Goal: Information Seeking & Learning: Learn about a topic

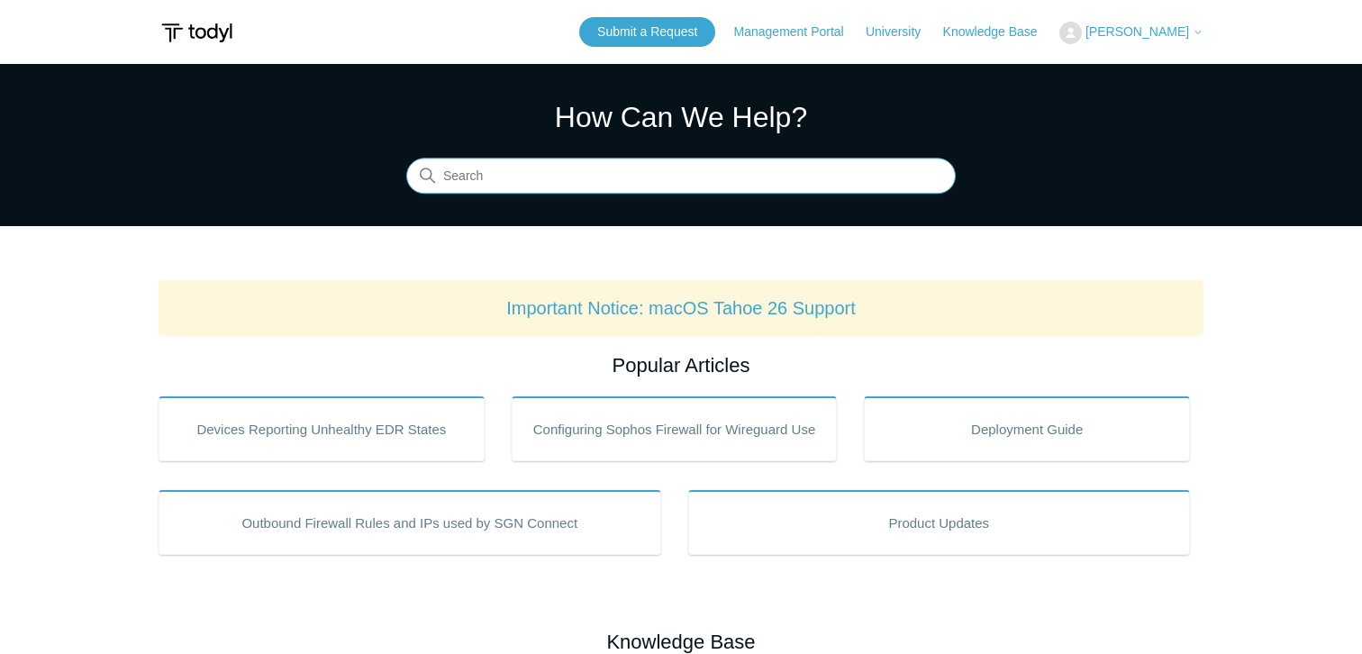
click at [583, 184] on input "Search" at bounding box center [680, 177] width 549 height 36
type input "change device name"
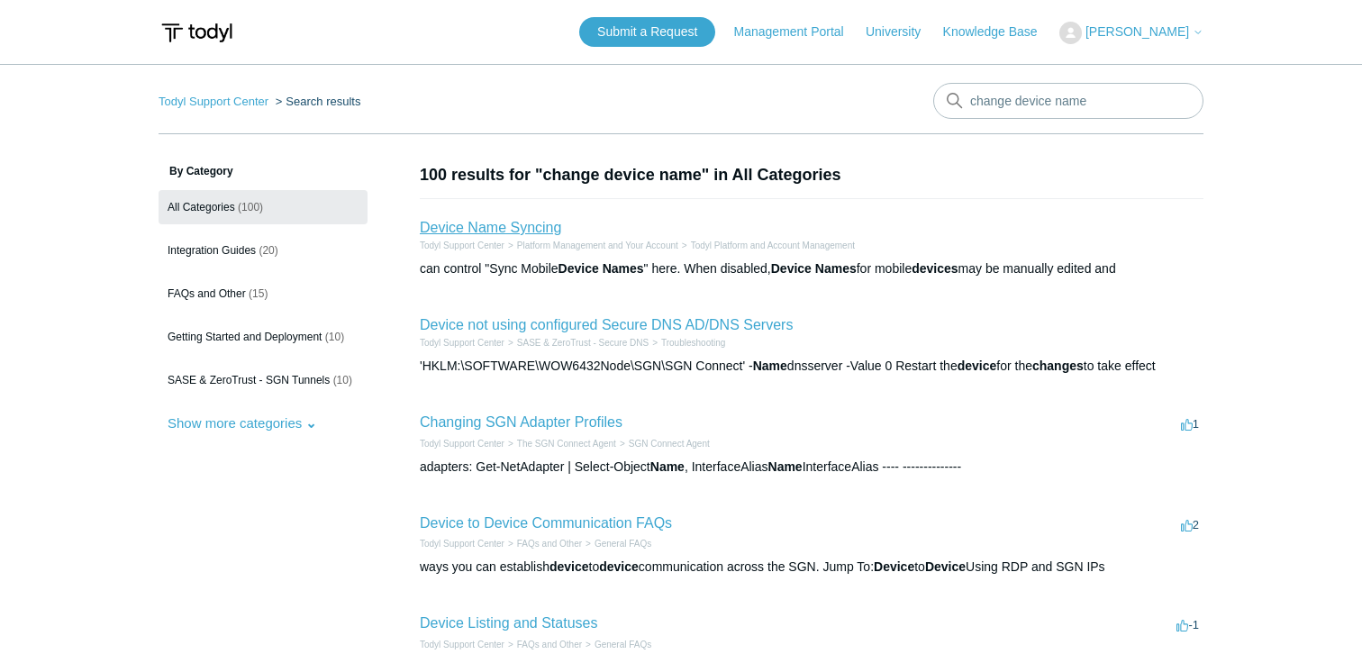
click at [467, 234] on link "Device Name Syncing" at bounding box center [490, 227] width 141 height 15
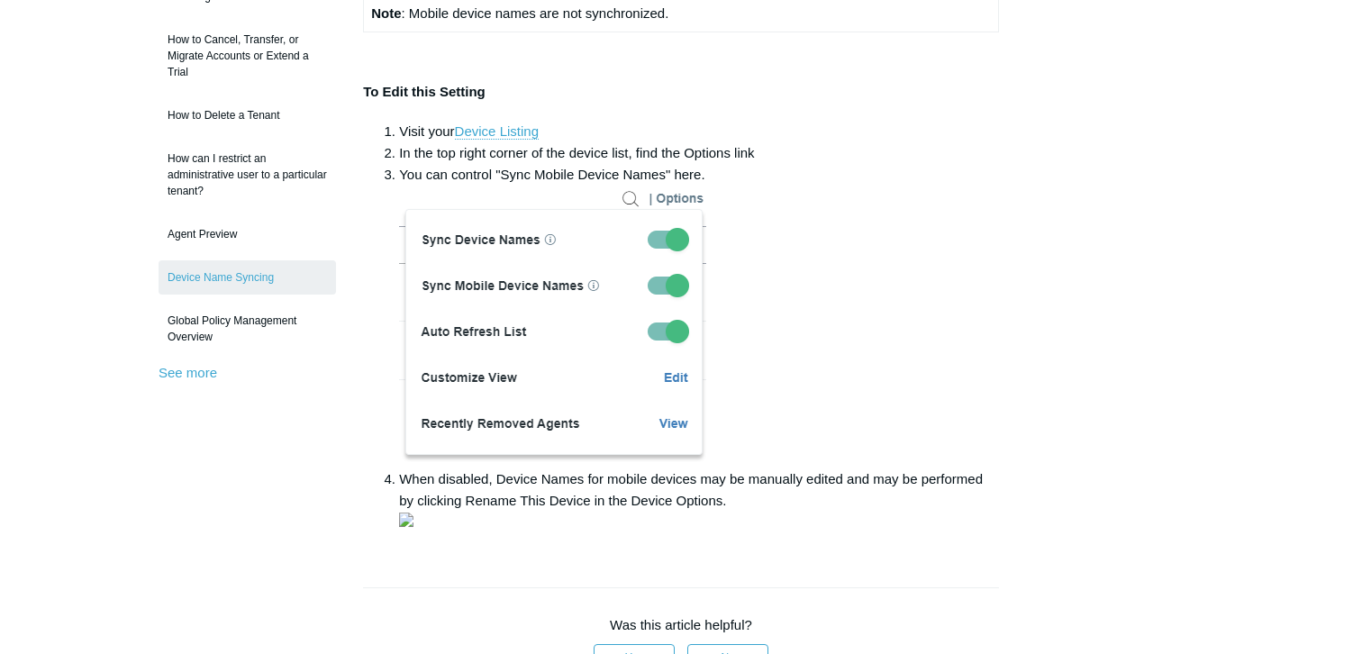
scroll to position [180, 0]
